Goal: Task Accomplishment & Management: Complete application form

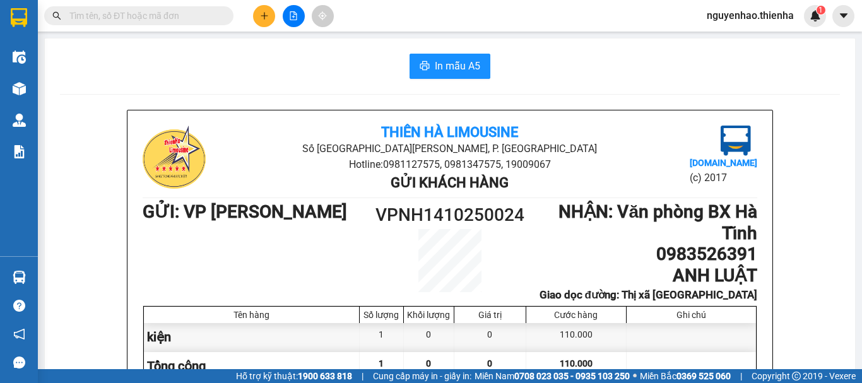
scroll to position [126, 0]
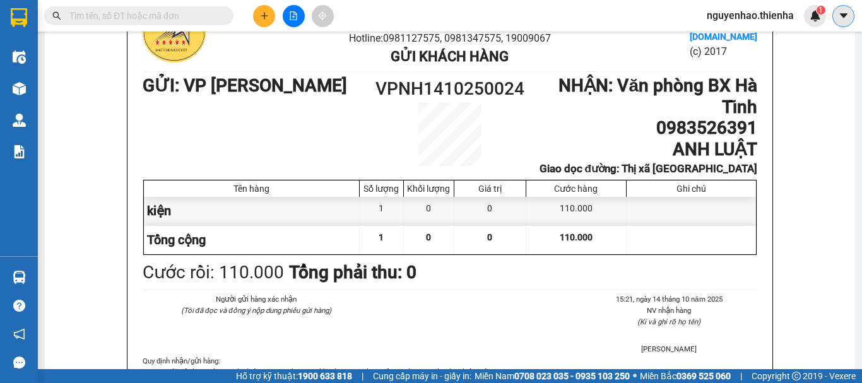
click at [842, 16] on icon "caret-down" at bounding box center [843, 15] width 8 height 4
click at [815, 15] on img at bounding box center [815, 15] width 11 height 11
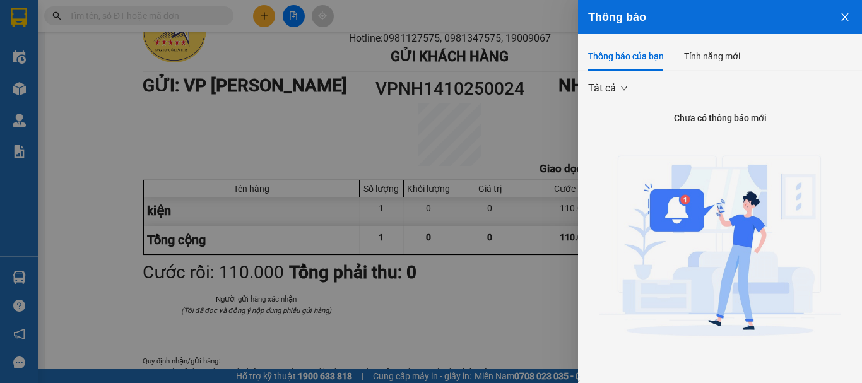
click at [840, 13] on icon "close" at bounding box center [845, 17] width 10 height 10
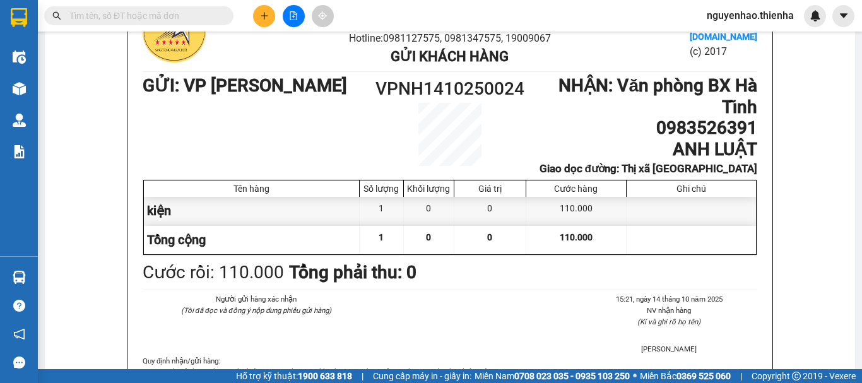
click at [754, 12] on span "nguyenhao.thienha" at bounding box center [750, 16] width 107 height 16
click at [752, 44] on span "Đăng xuất" at bounding box center [756, 39] width 81 height 14
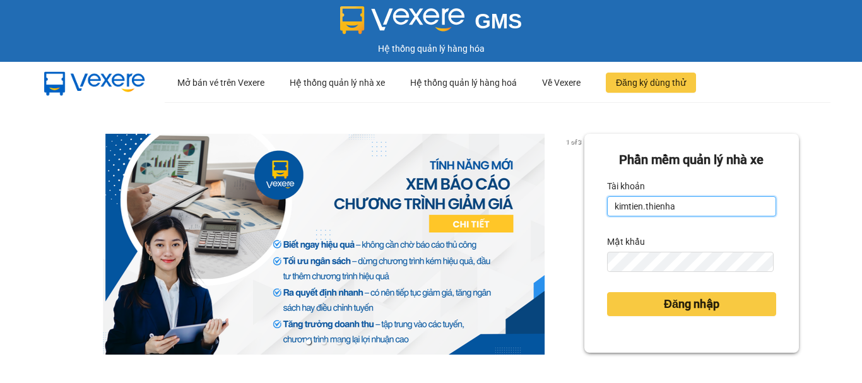
click at [678, 207] on input "kimtien.thienha" at bounding box center [691, 206] width 169 height 20
type input "k"
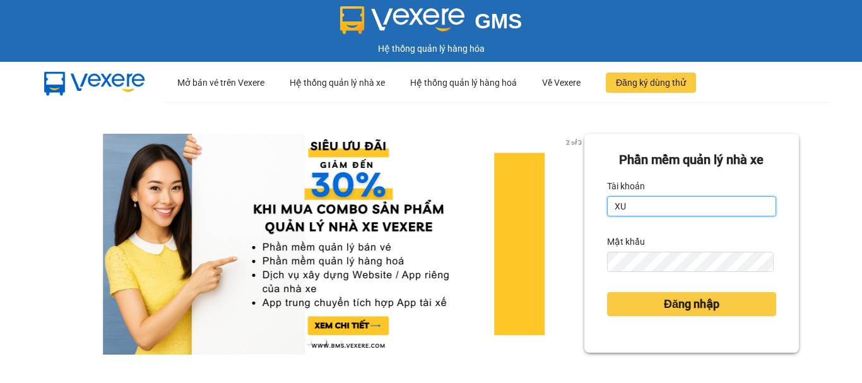
type input "X"
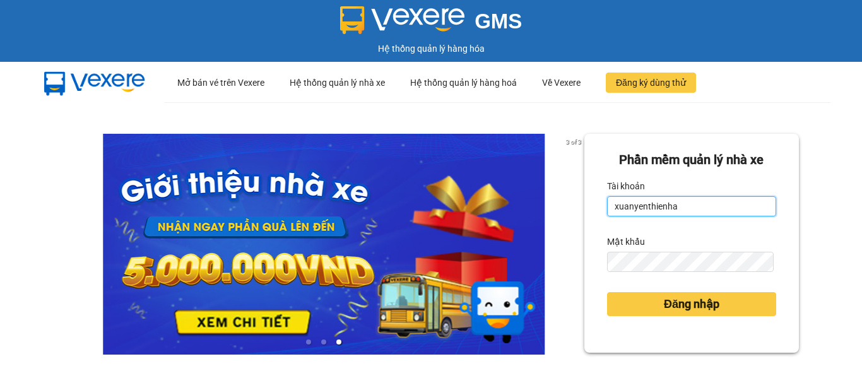
click at [639, 207] on input "xuanyenthienha" at bounding box center [691, 206] width 169 height 20
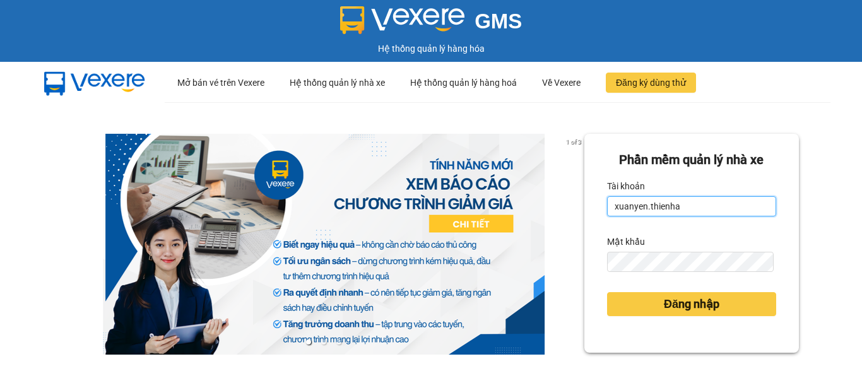
type input "xuanyen.thienha"
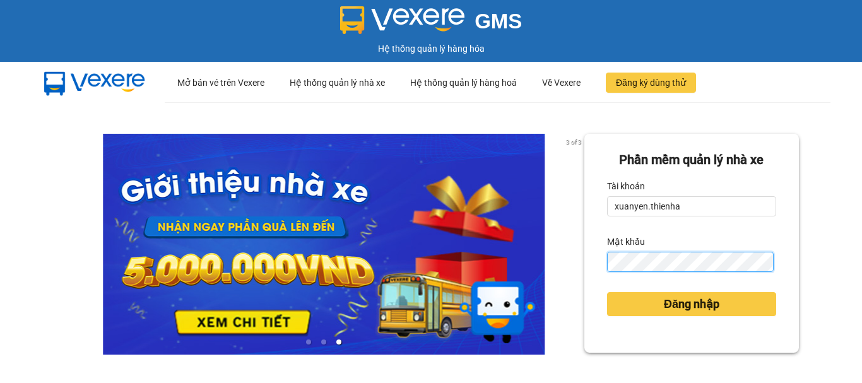
click at [607, 292] on button "Đăng nhập" at bounding box center [691, 304] width 169 height 24
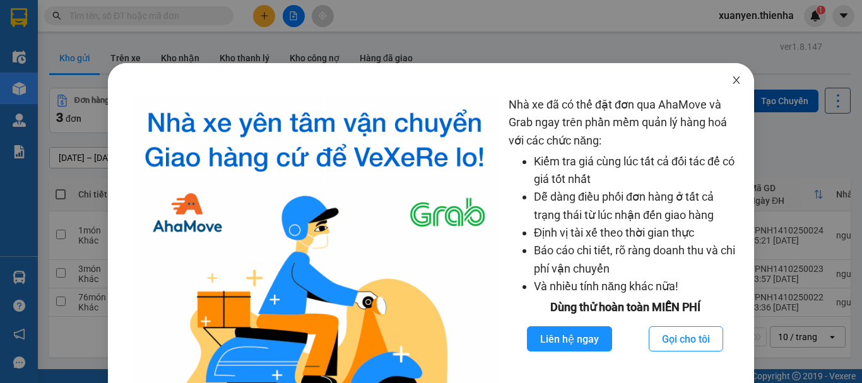
drag, startPoint x: 731, startPoint y: 81, endPoint x: 340, endPoint y: 206, distance: 410.3
click at [731, 80] on icon "close" at bounding box center [736, 80] width 10 height 10
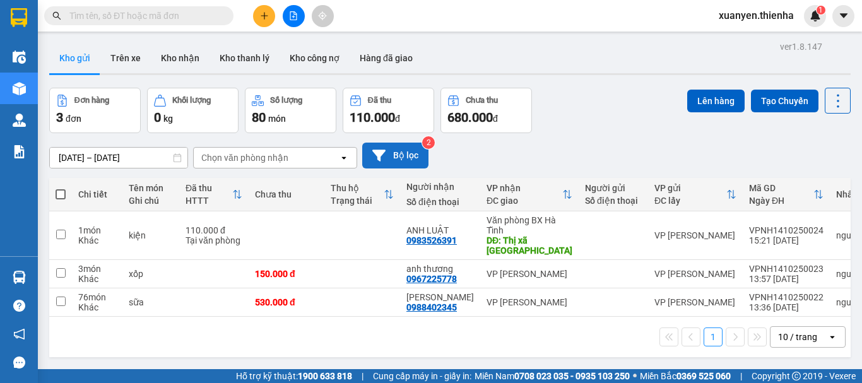
click at [416, 152] on button "Bộ lọc" at bounding box center [395, 156] width 66 height 26
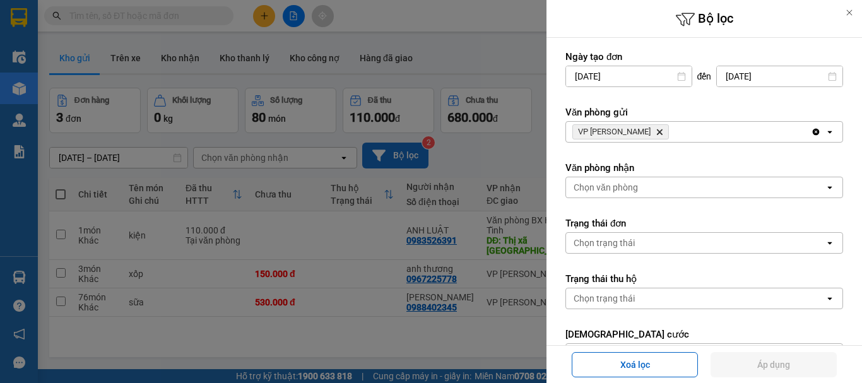
click at [416, 152] on div at bounding box center [431, 191] width 862 height 383
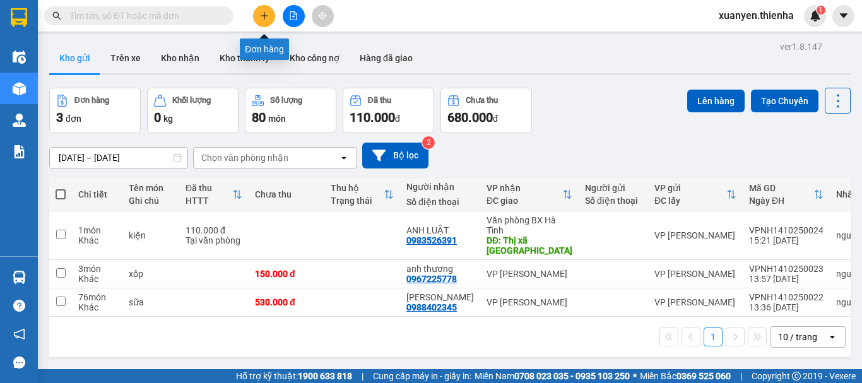
click at [260, 21] on button at bounding box center [264, 16] width 22 height 22
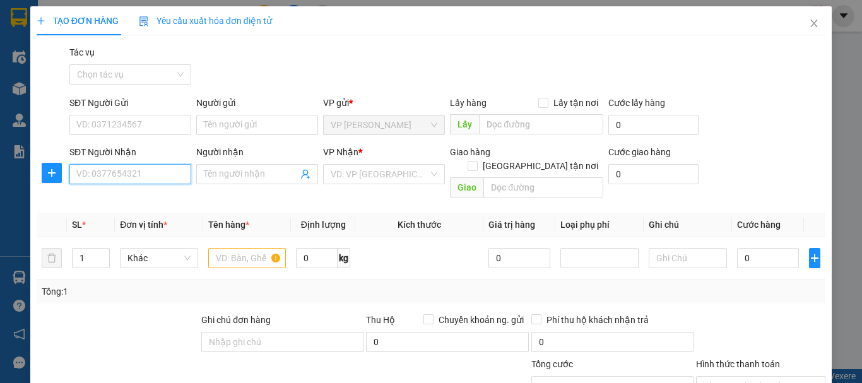
click at [102, 175] on input "SĐT Người Nhận" at bounding box center [130, 174] width 122 height 20
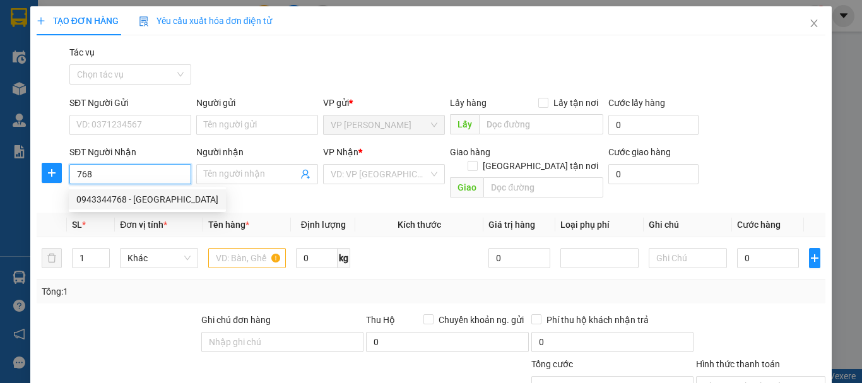
click at [149, 203] on div "0943344768 - GARAARRA NGỌC HẢI" at bounding box center [147, 199] width 142 height 14
type input "0943344768"
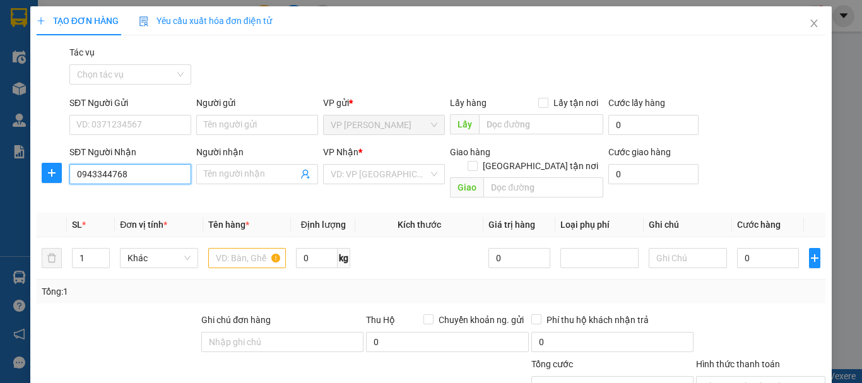
type input "GARAARRA NGỌC HẢI"
checkbox input "true"
type input "77 LÊ DUẨN"
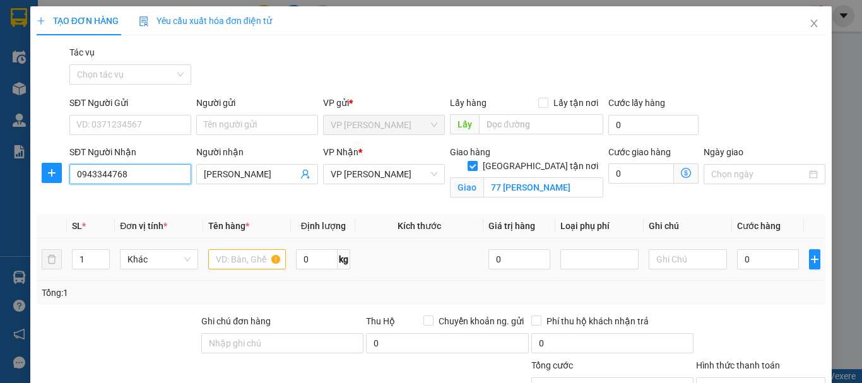
type input "0943344768"
click at [255, 264] on input "text" at bounding box center [247, 259] width 78 height 20
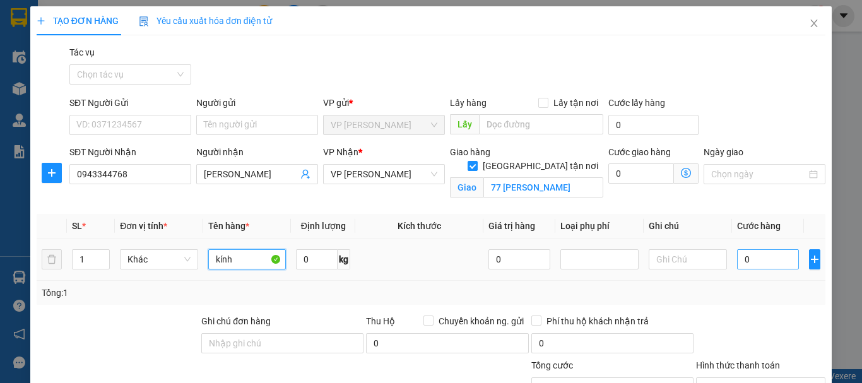
type input "kính"
click at [762, 259] on input "0" at bounding box center [768, 259] width 62 height 20
type input "1"
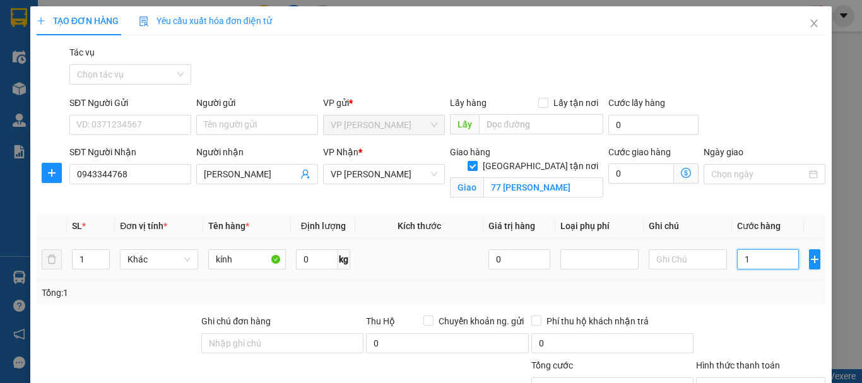
type input "15"
type input "150"
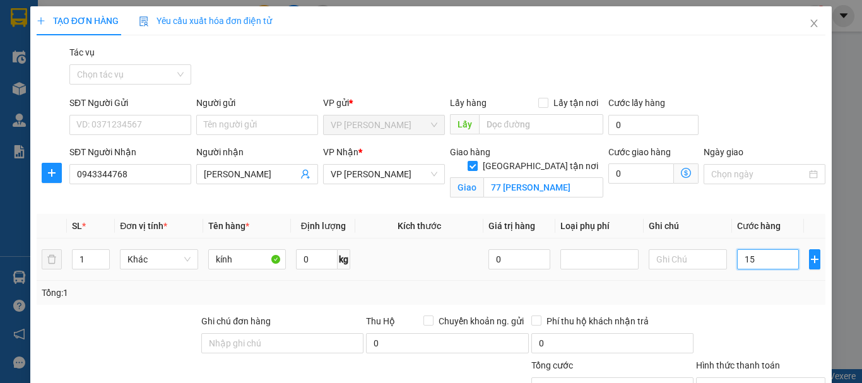
type input "150"
type input "1.500"
type input "15.000"
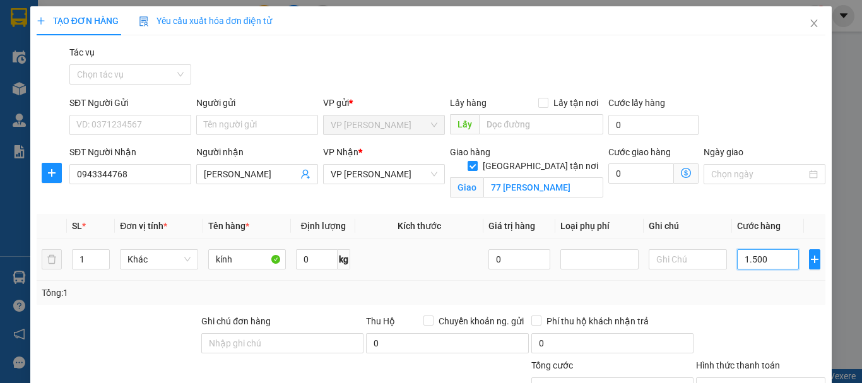
type input "15.000"
type input "150.000"
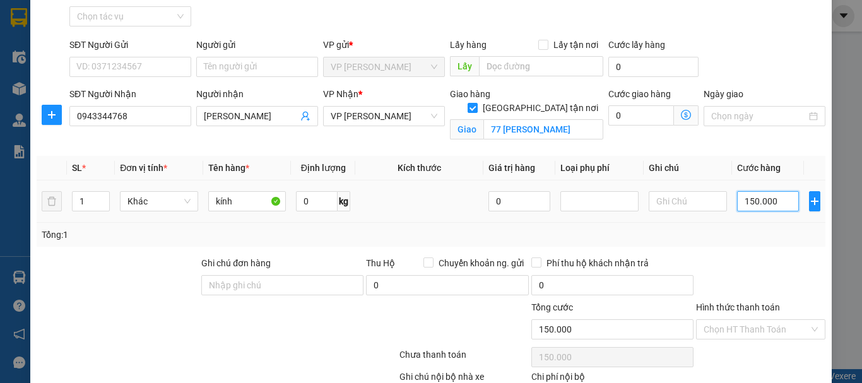
scroll to position [138, 0]
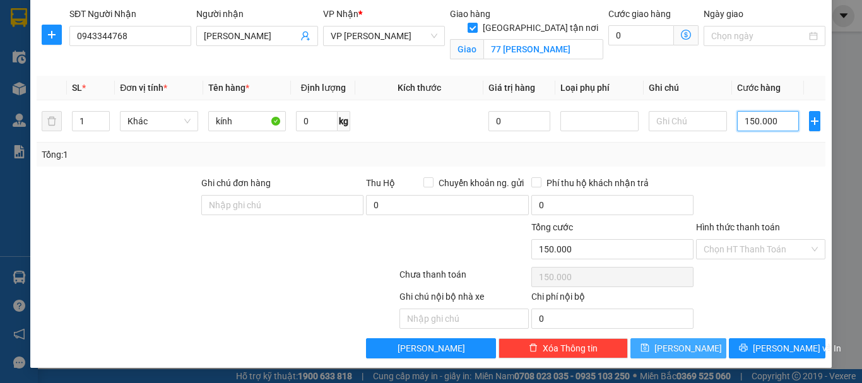
type input "150.000"
click at [673, 358] on button "Lưu" at bounding box center [678, 348] width 97 height 20
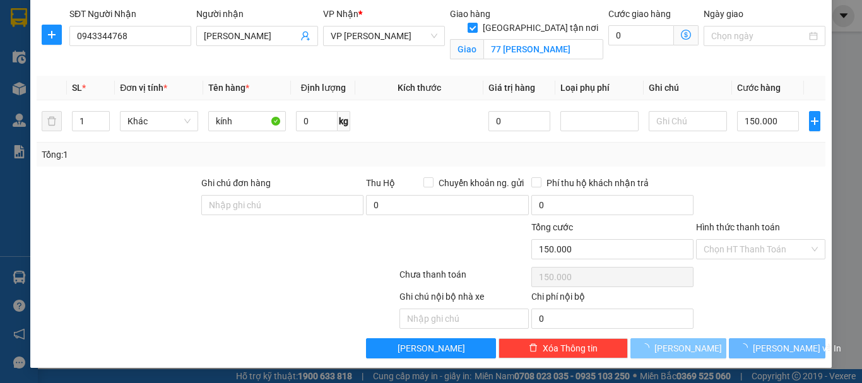
click at [675, 348] on span "Lưu" at bounding box center [688, 348] width 68 height 14
checkbox input "false"
type input "0"
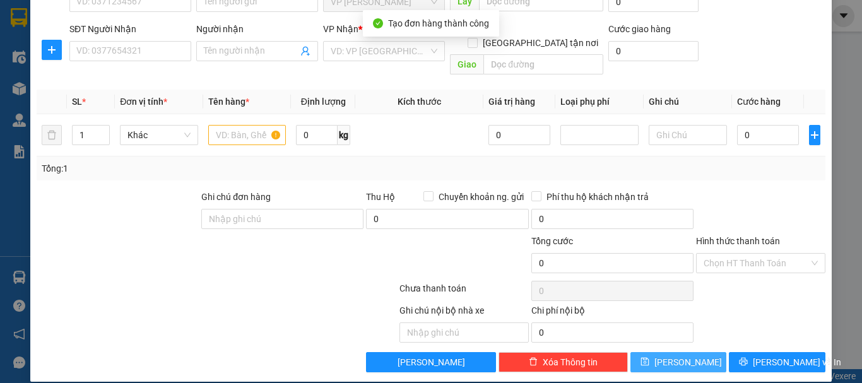
scroll to position [0, 0]
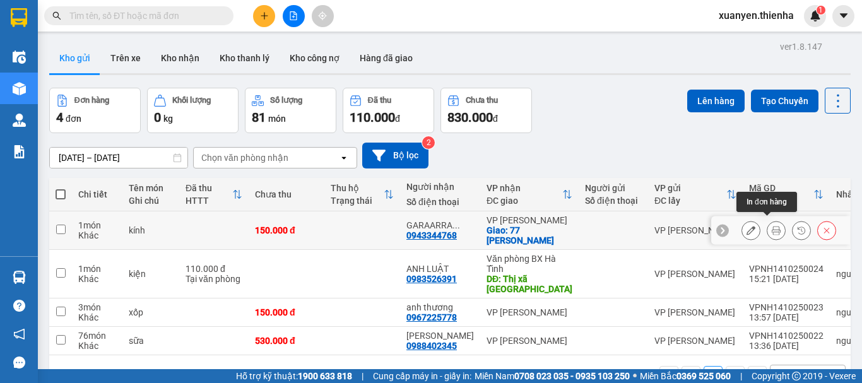
click at [772, 228] on icon at bounding box center [776, 230] width 9 height 9
